Goal: Task Accomplishment & Management: Complete application form

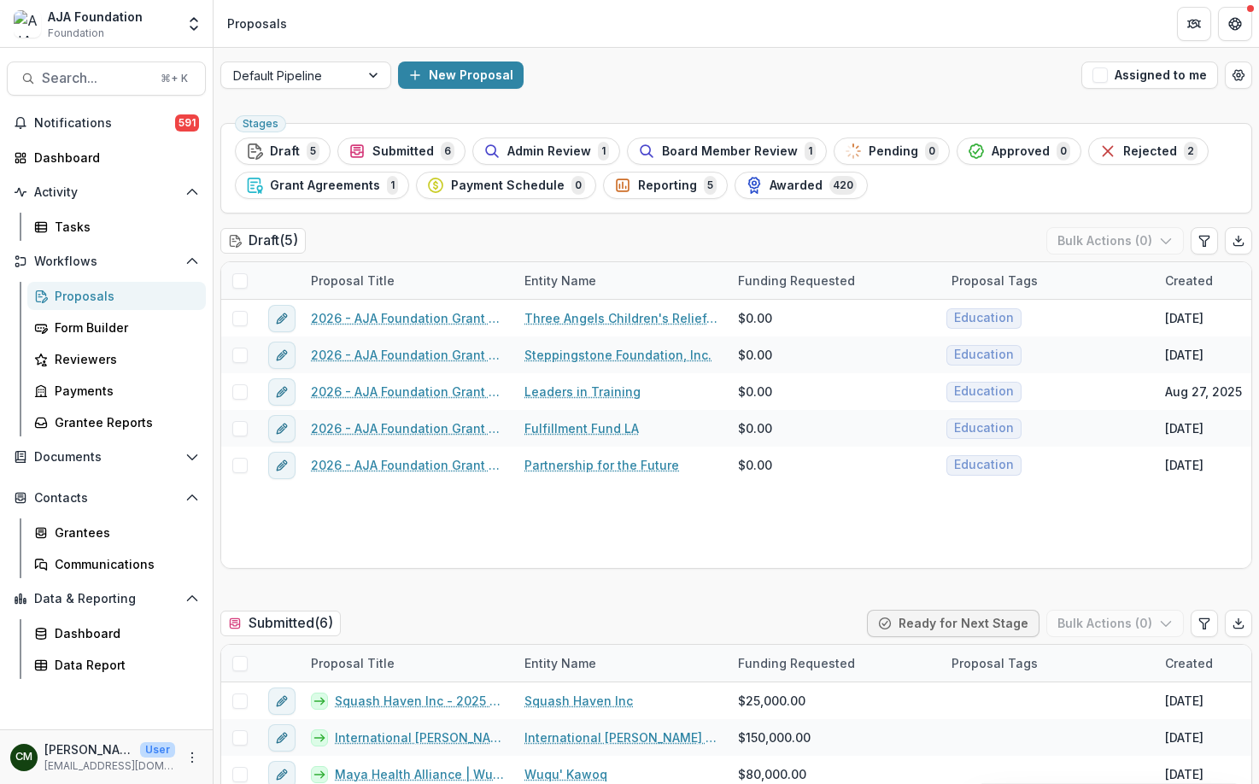
scroll to position [404, 0]
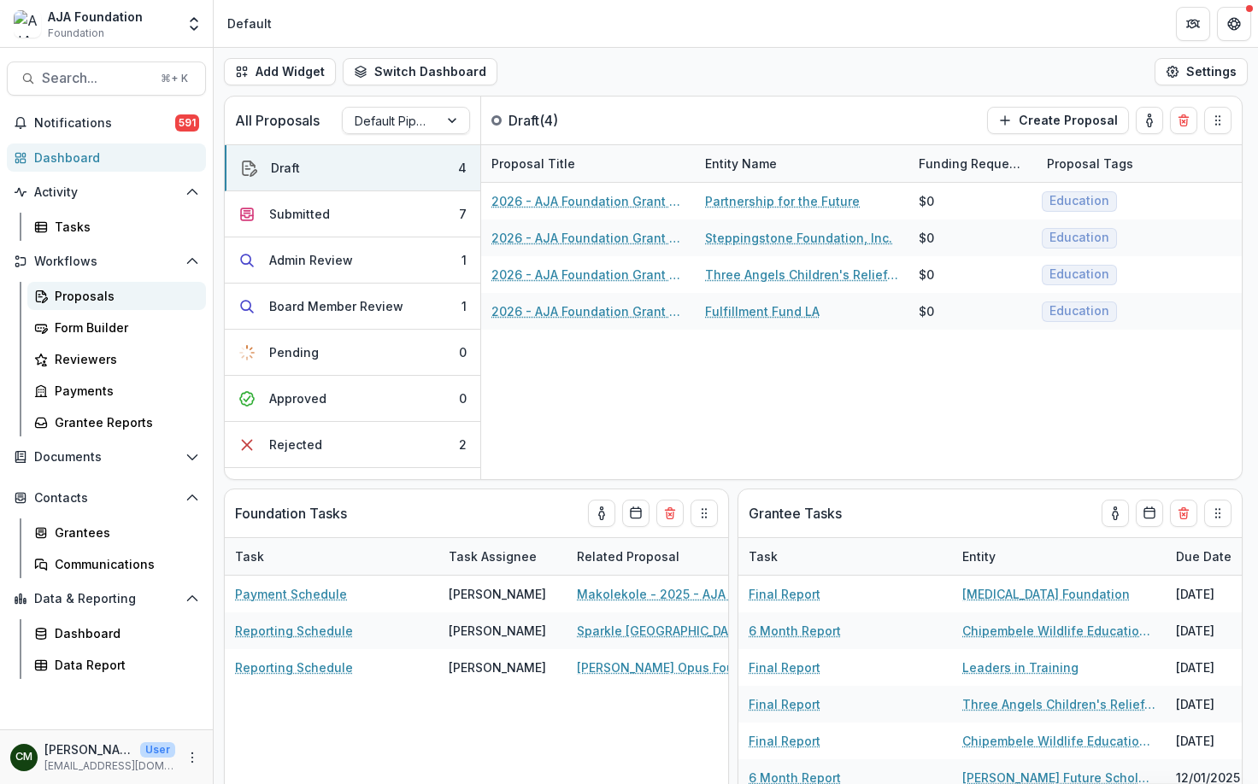
click at [77, 289] on div "Proposals" at bounding box center [124, 296] width 138 height 18
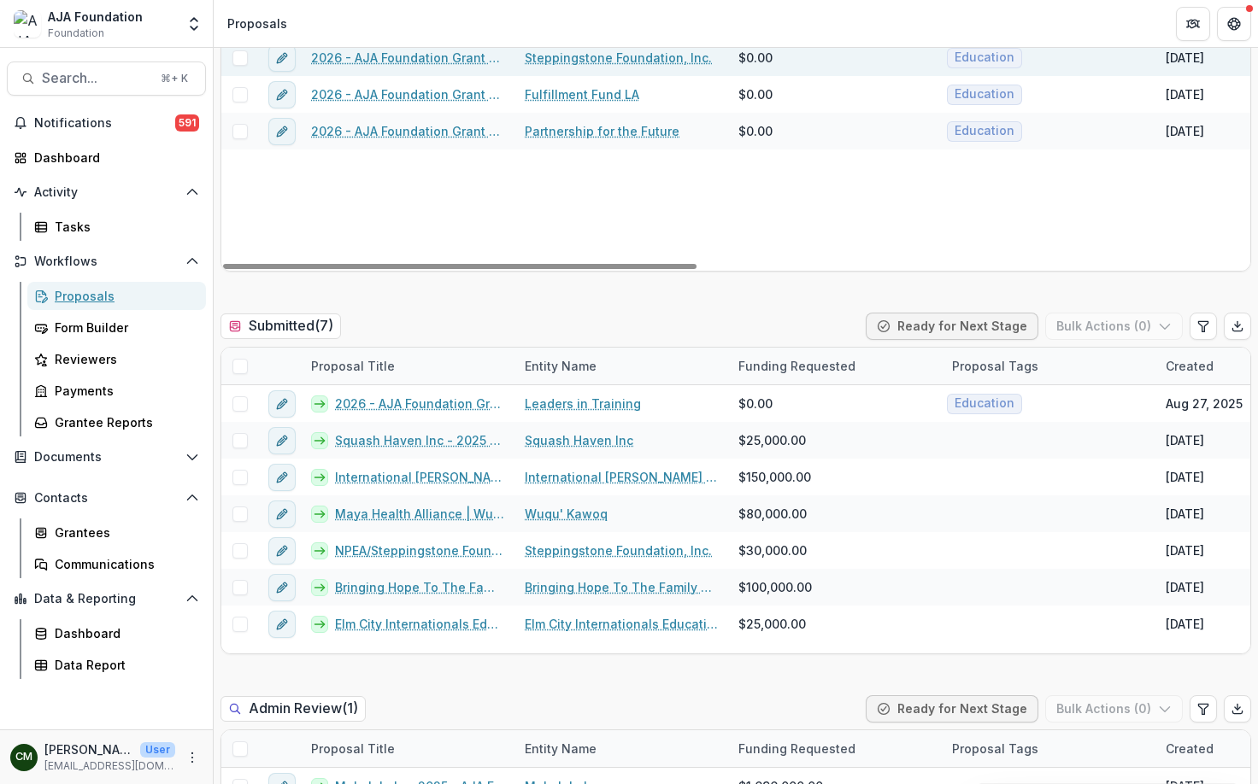
scroll to position [299, 0]
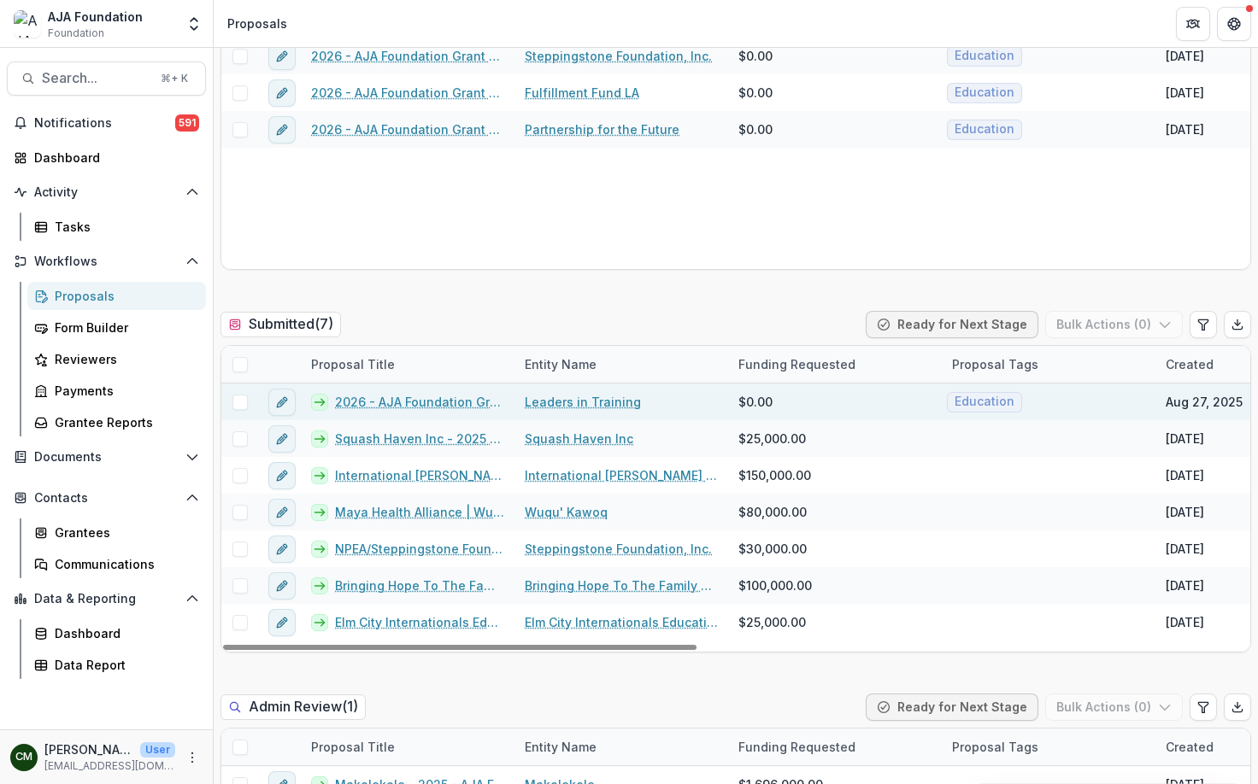
click at [484, 401] on link "2026 - AJA Foundation Grant Application" at bounding box center [419, 402] width 169 height 18
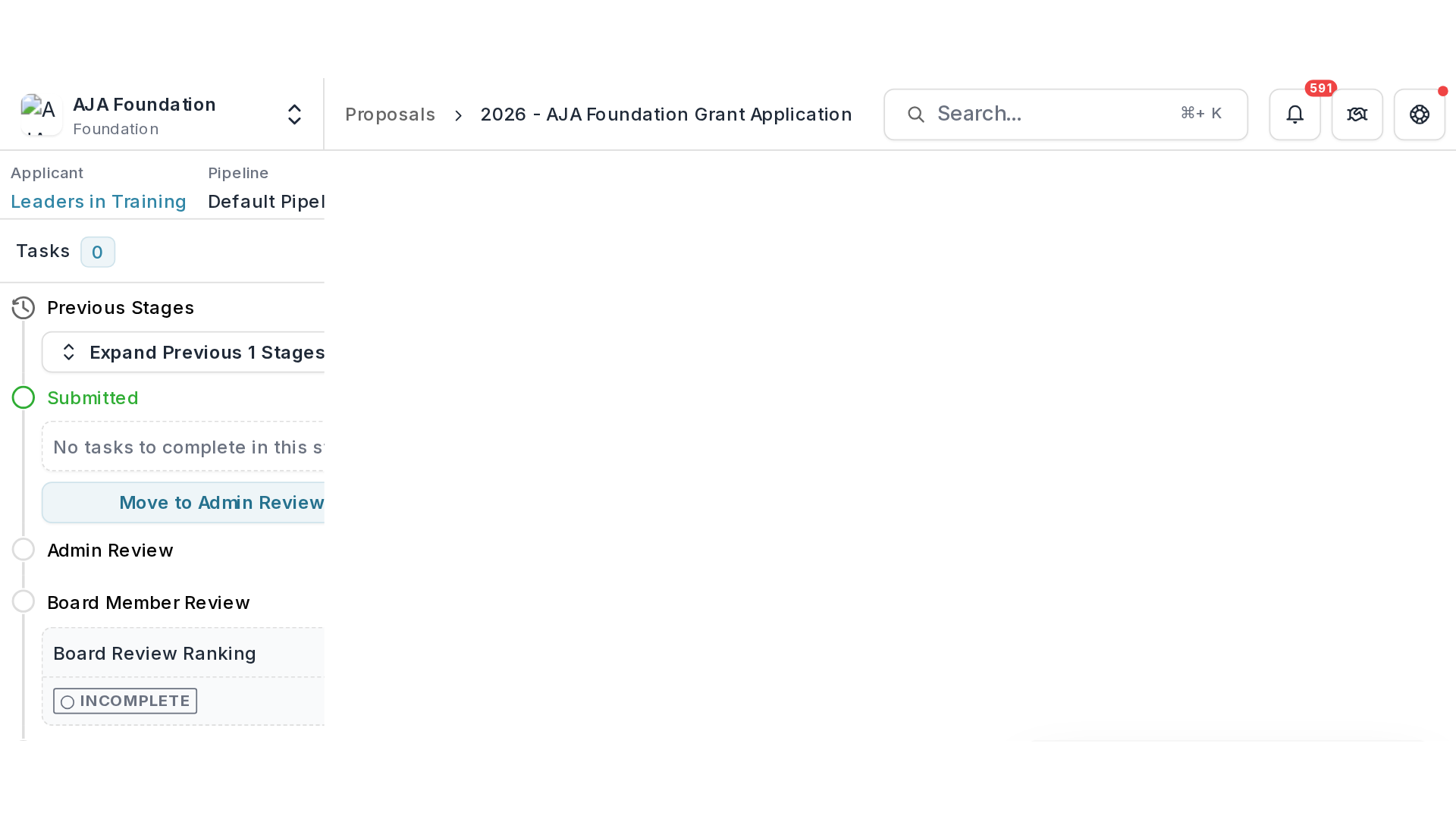
scroll to position [576, 0]
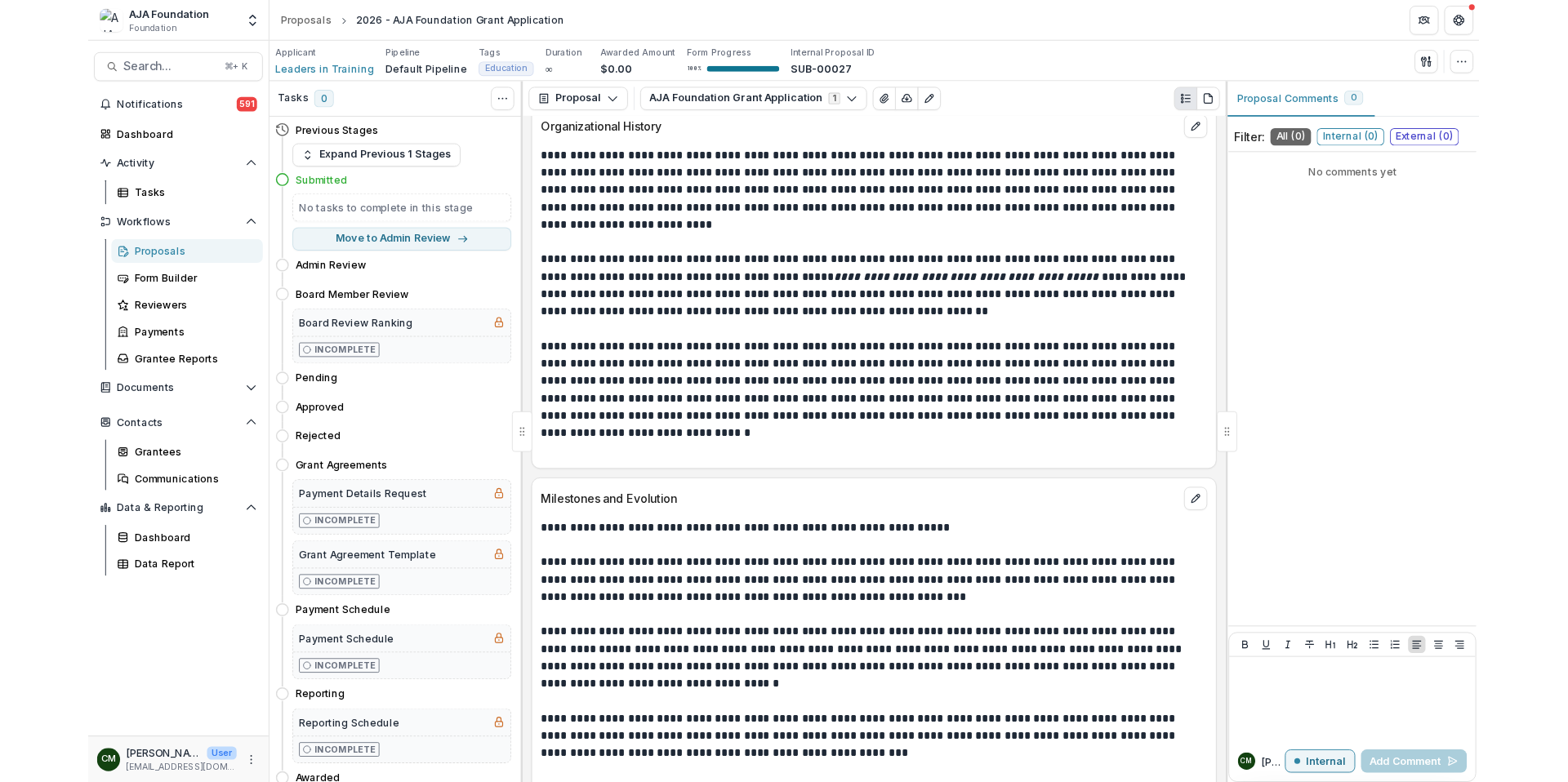
scroll to position [344, 0]
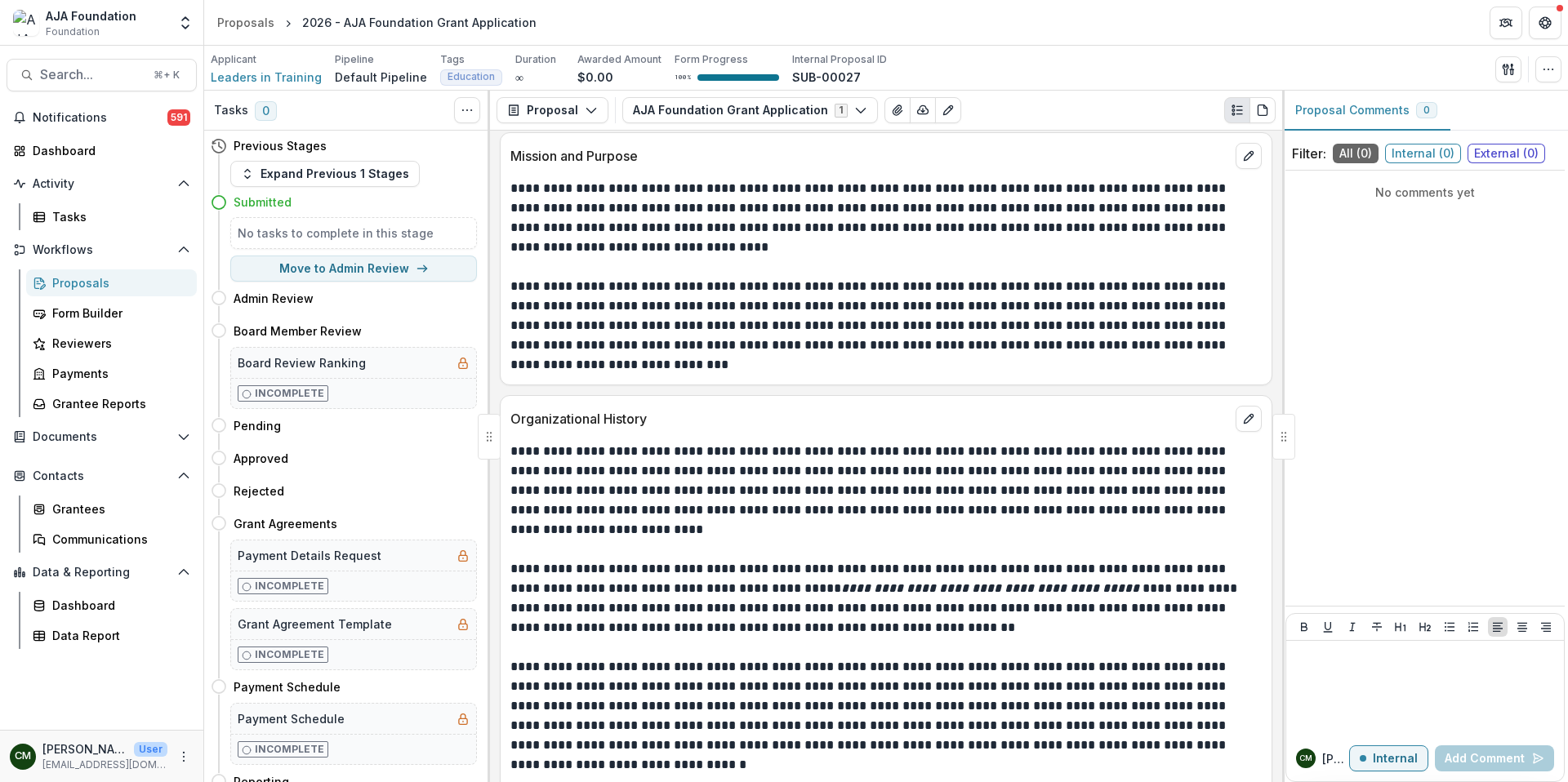
click at [1002, 39] on header "Proposals 2026 - AJA Foundation Grant Application" at bounding box center [886, 22] width 1364 height 45
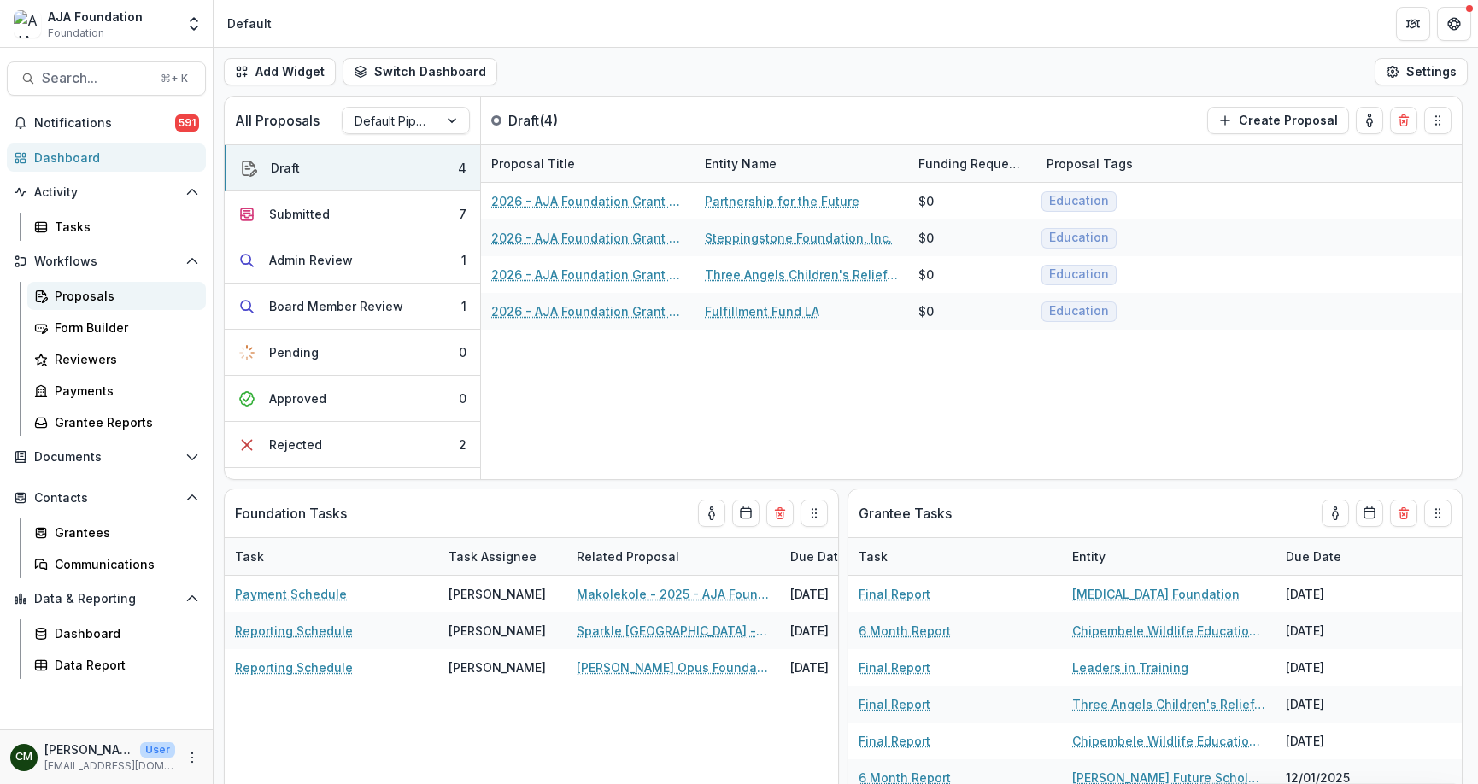
click at [80, 302] on div "Proposals" at bounding box center [124, 296] width 138 height 18
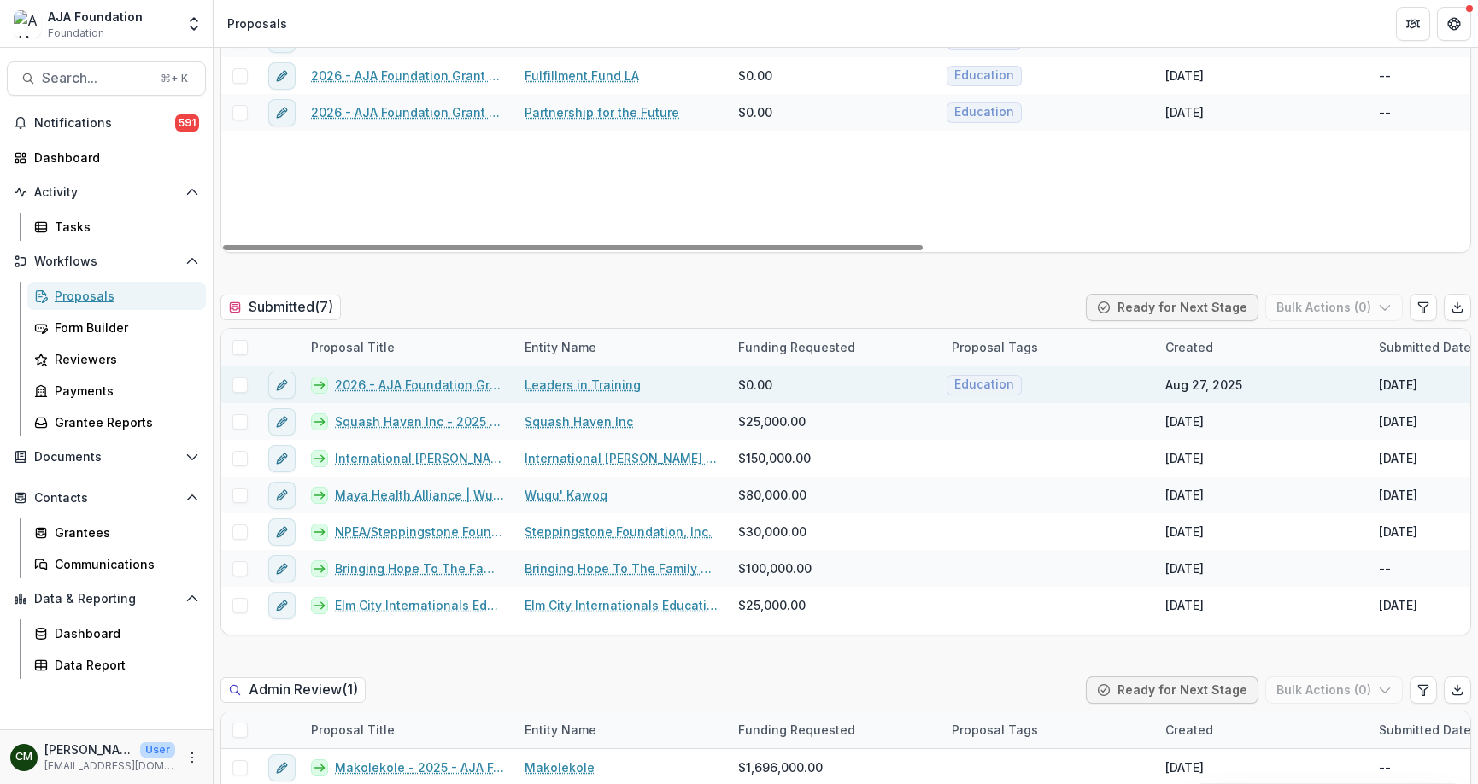
scroll to position [317, 0]
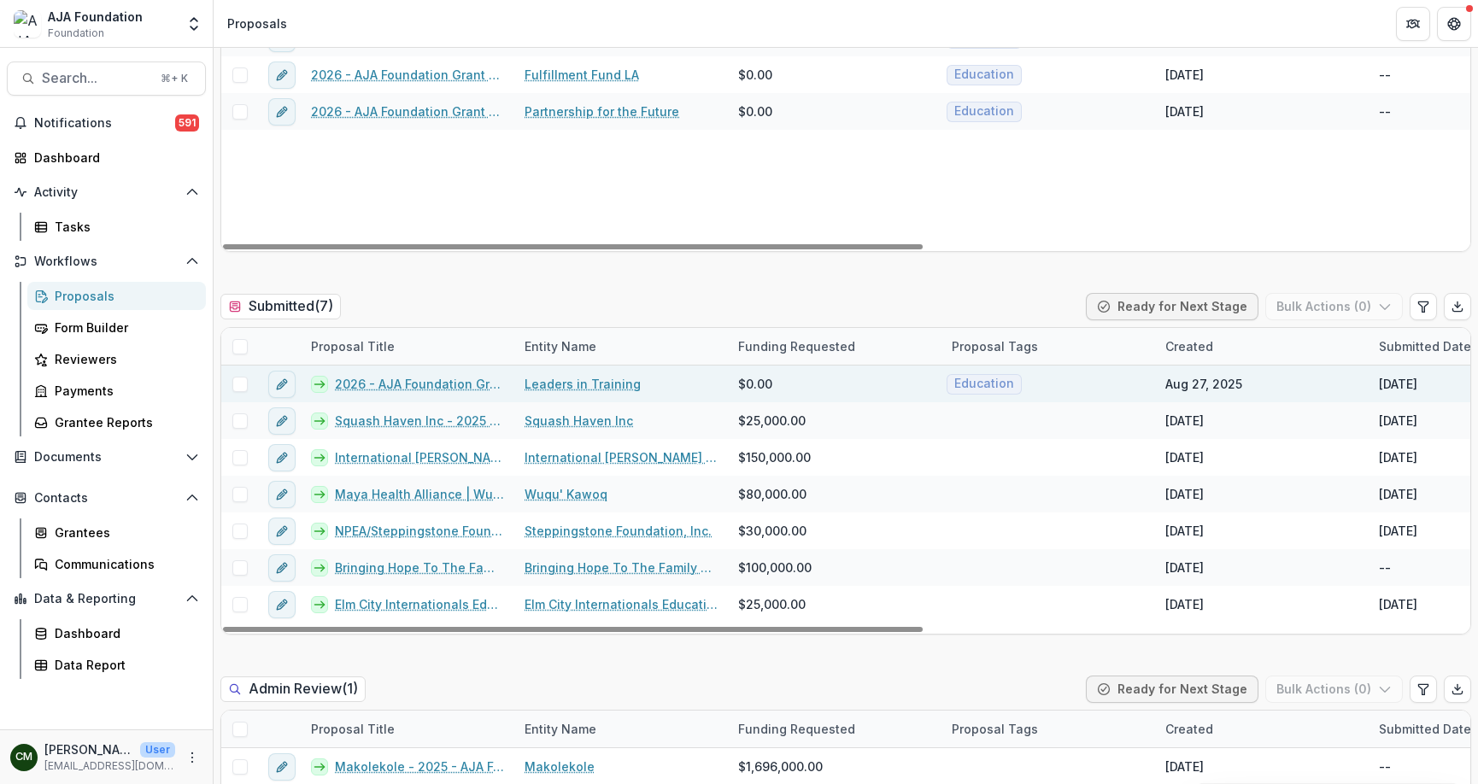
click at [440, 378] on link "2026 - AJA Foundation Grant Application" at bounding box center [419, 384] width 169 height 18
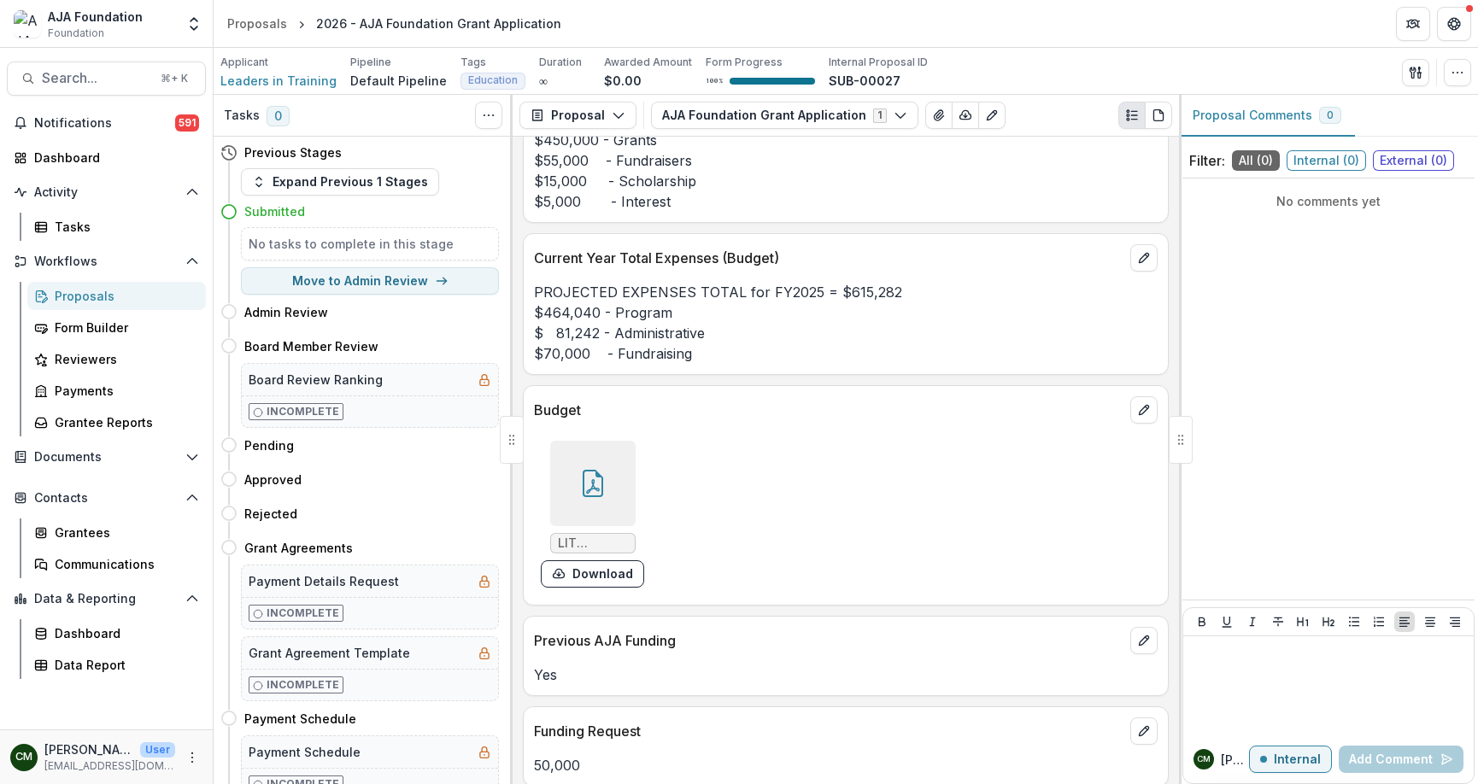
scroll to position [6437, 0]
click at [584, 515] on div at bounding box center [592, 482] width 85 height 85
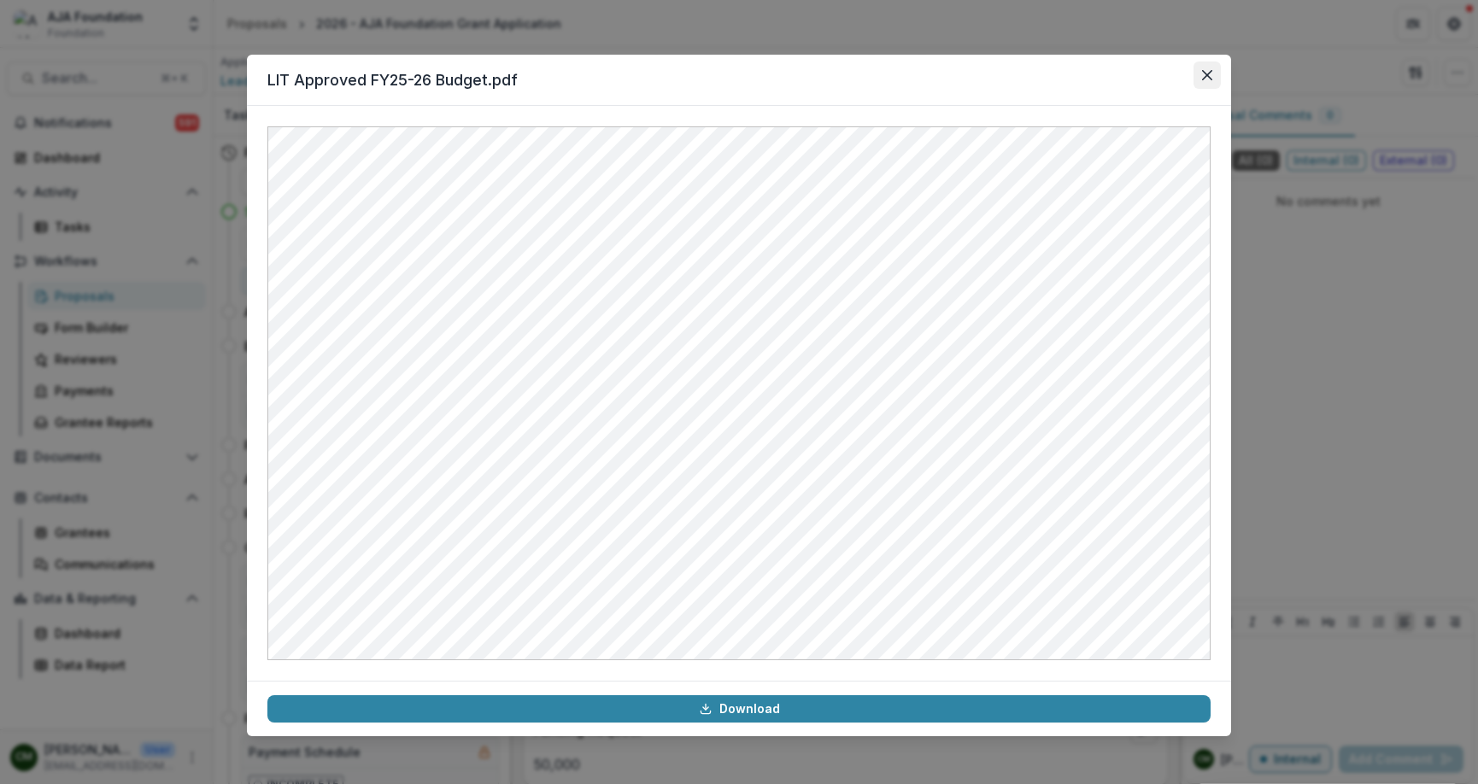
click at [1213, 73] on button "Close" at bounding box center [1207, 75] width 27 height 27
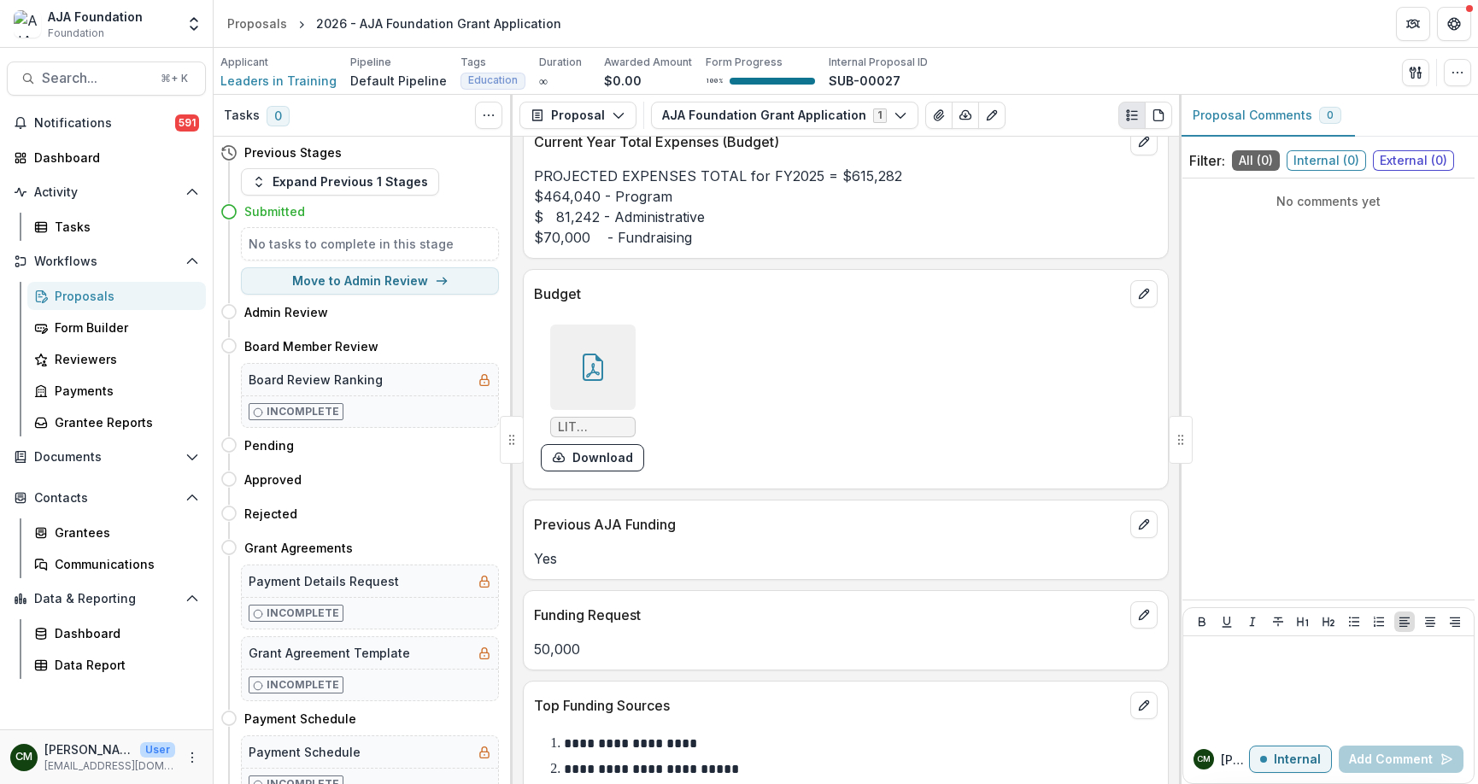
scroll to position [6557, 0]
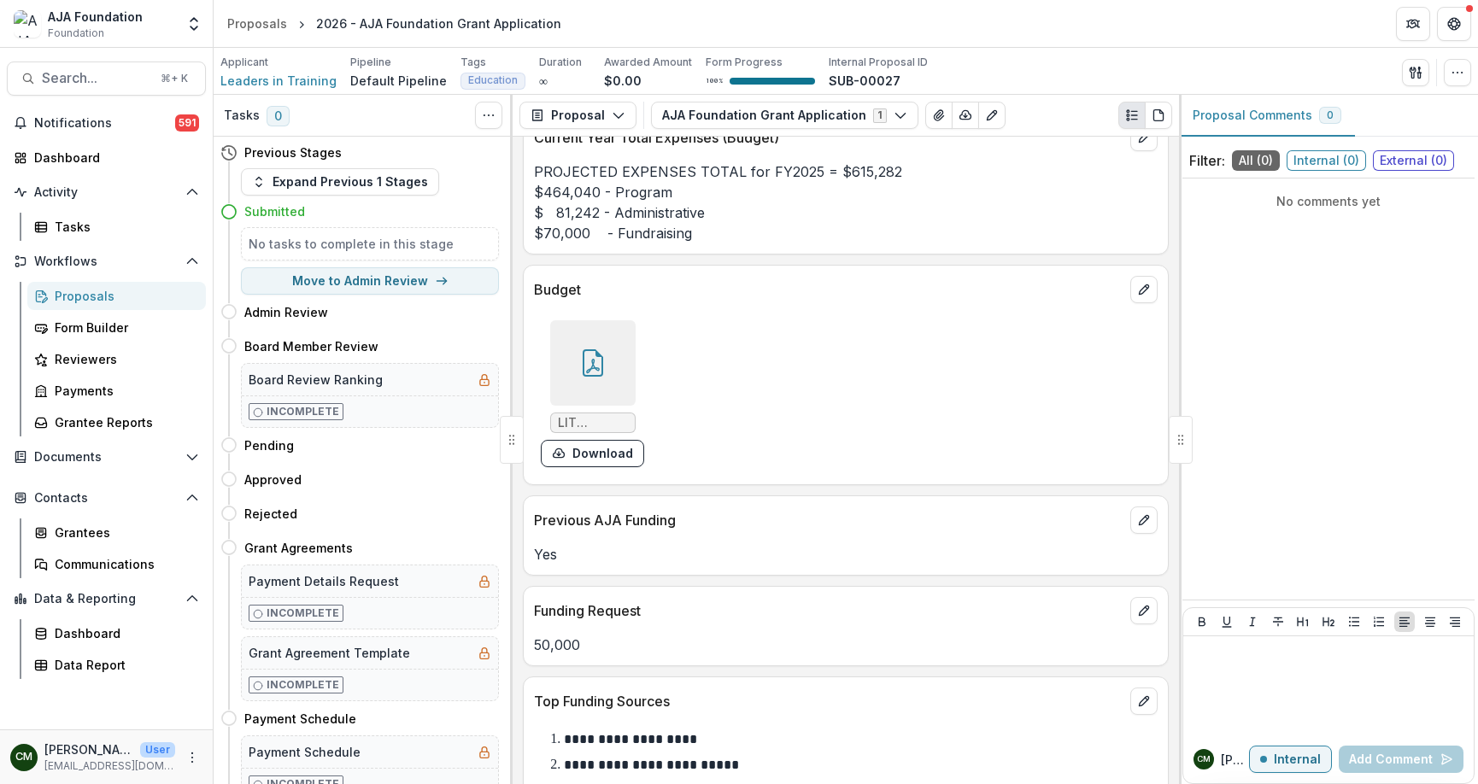
click at [599, 378] on div at bounding box center [592, 362] width 85 height 85
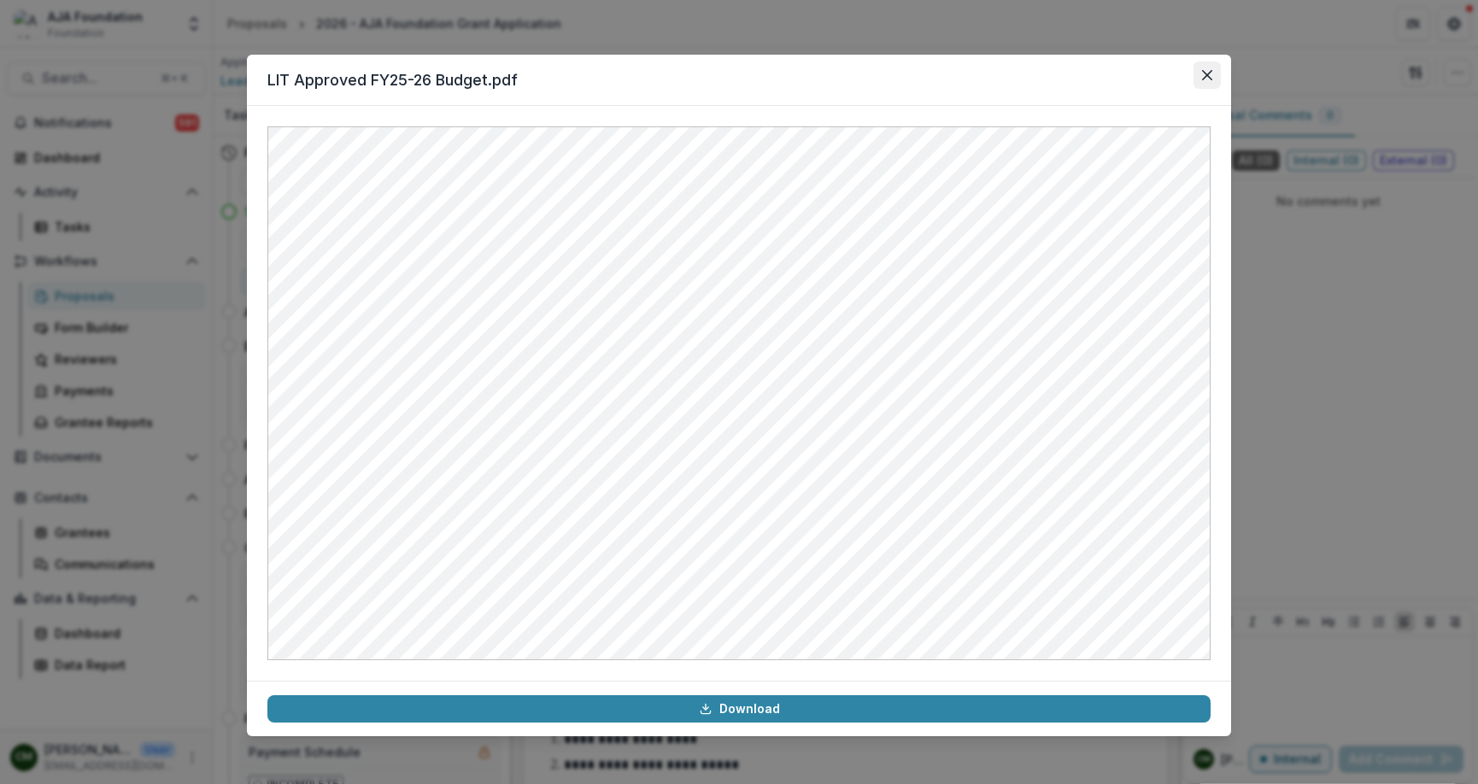
click at [1206, 72] on icon "Close" at bounding box center [1207, 75] width 10 height 10
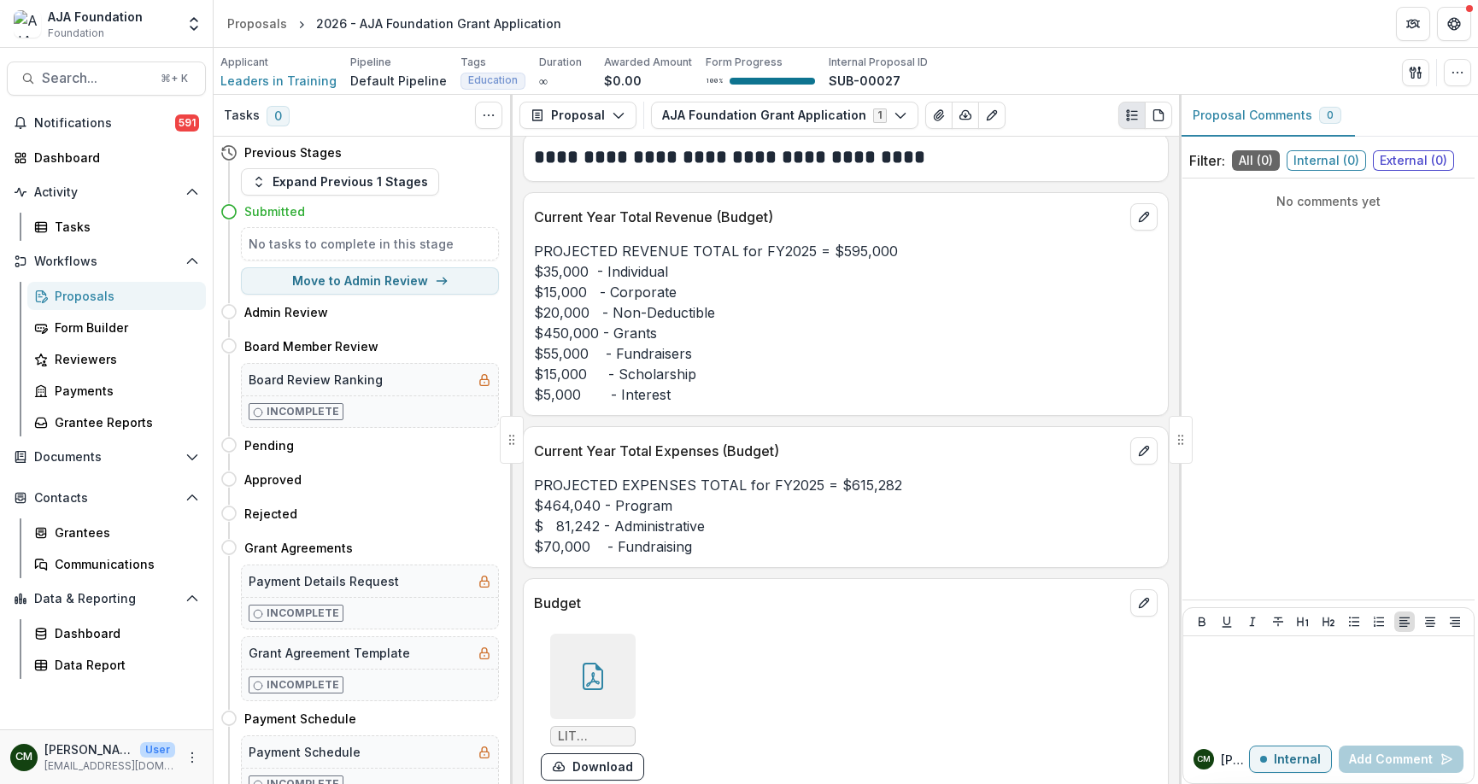
scroll to position [6236, 0]
